Goal: Book appointment/travel/reservation

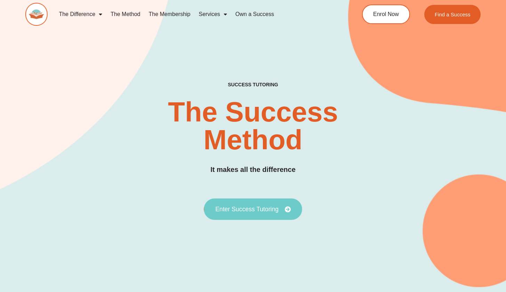
click at [258, 201] on link "Enter Success Tutoring" at bounding box center [253, 209] width 98 height 22
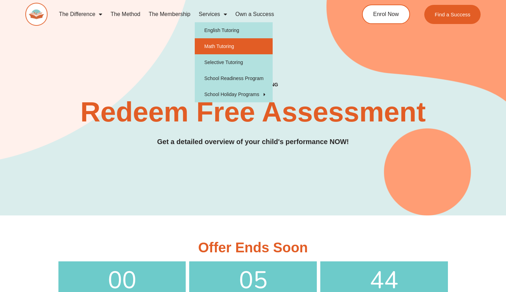
click at [215, 47] on link "Math Tutoring" at bounding box center [234, 46] width 78 height 16
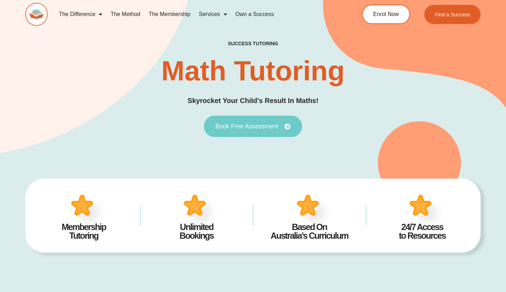
click at [246, 129] on span "Book Free Assessment" at bounding box center [246, 126] width 63 height 6
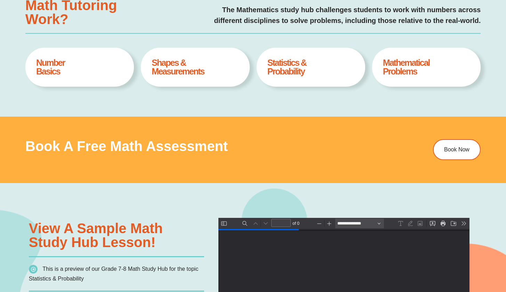
type input "*"
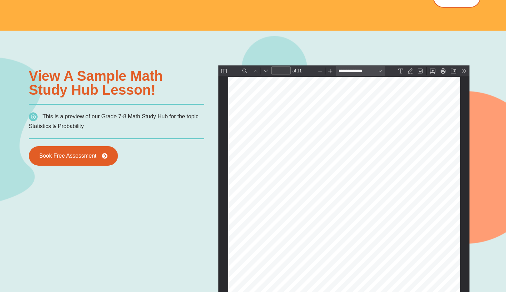
scroll to position [473, 0]
